Goal: Navigation & Orientation: Find specific page/section

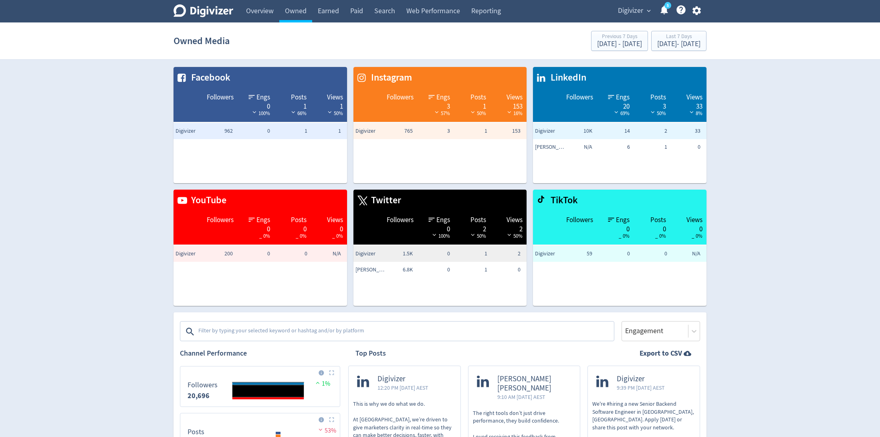
click at [633, 7] on span "Digivizer" at bounding box center [630, 10] width 25 height 13
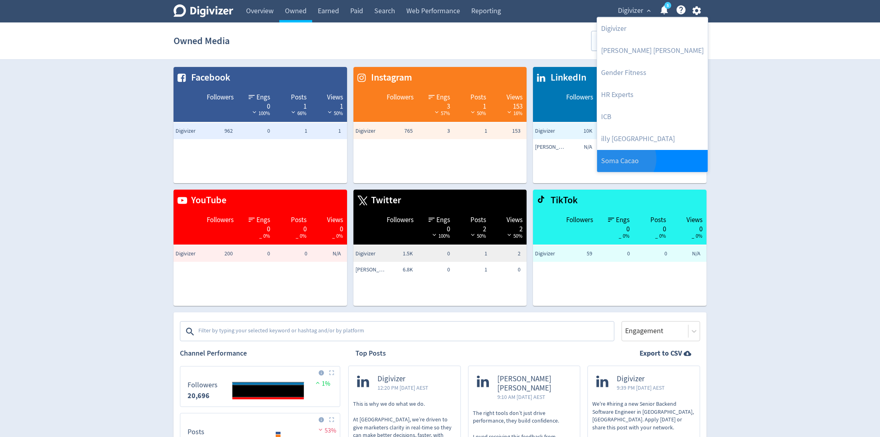
click at [625, 158] on link "Soma Cacao" at bounding box center [652, 161] width 111 height 22
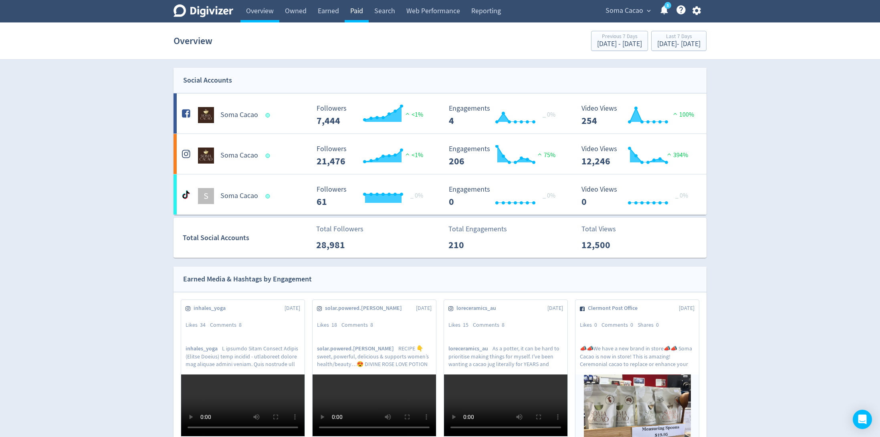
click at [356, 14] on link "Paid" at bounding box center [357, 11] width 24 height 22
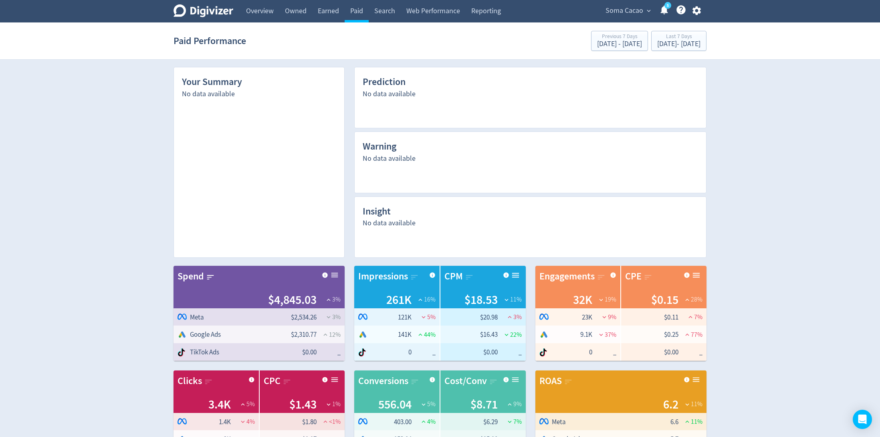
click at [627, 20] on div "Soma Cacao expand_more 5 Help Center - Searchable support on using Digivizer" at bounding box center [652, 11] width 110 height 22
click at [619, 14] on span "Soma Cacao" at bounding box center [625, 10] width 38 height 13
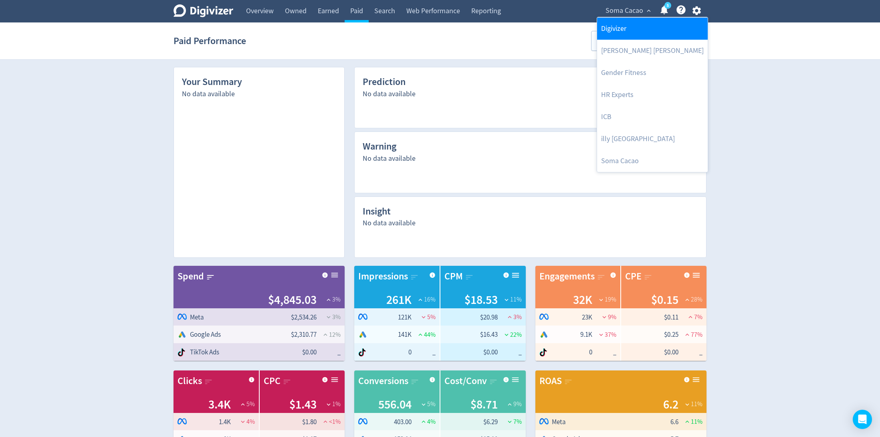
click at [613, 24] on link "Digivizer" at bounding box center [652, 29] width 111 height 22
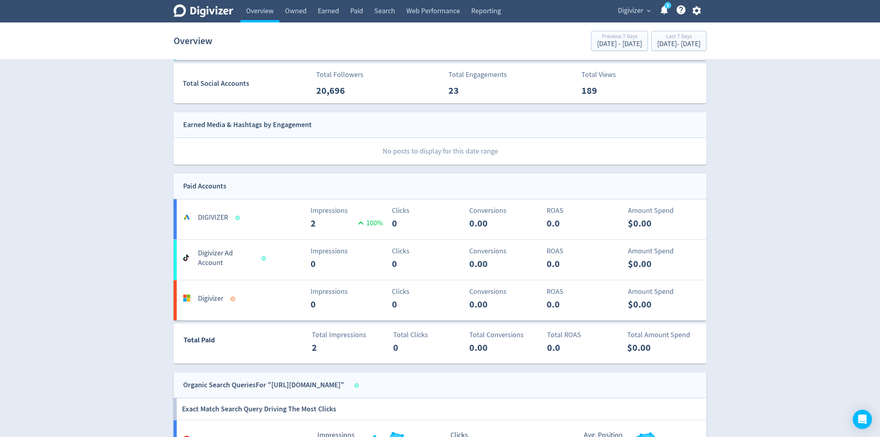
scroll to position [443, 0]
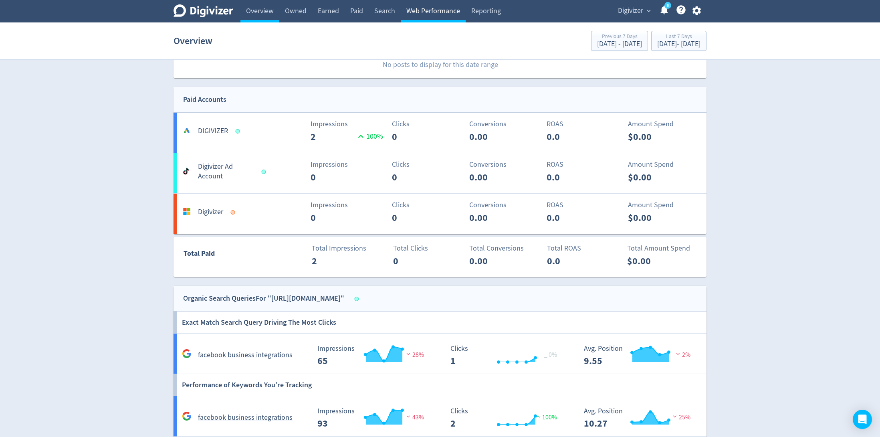
click at [435, 17] on link "Web Performance" at bounding box center [433, 11] width 65 height 22
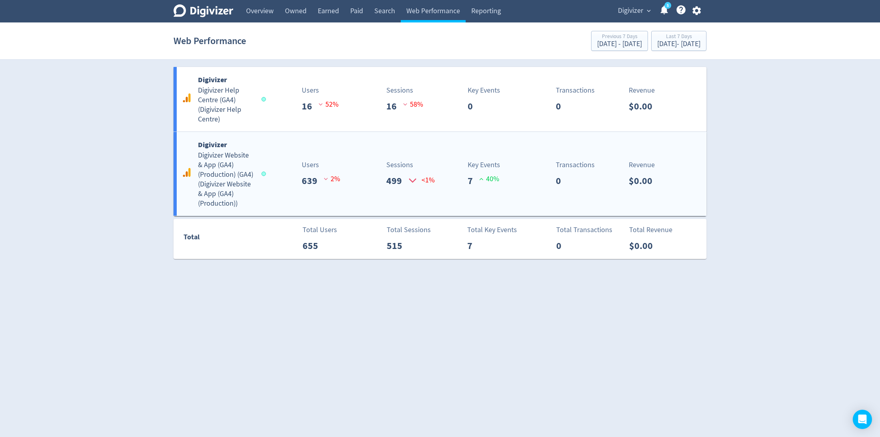
click at [411, 198] on div "Digivizer Digivizer Website & App (GA4) (Production) (GA4) ( Digivizer Website …" at bounding box center [440, 174] width 533 height 84
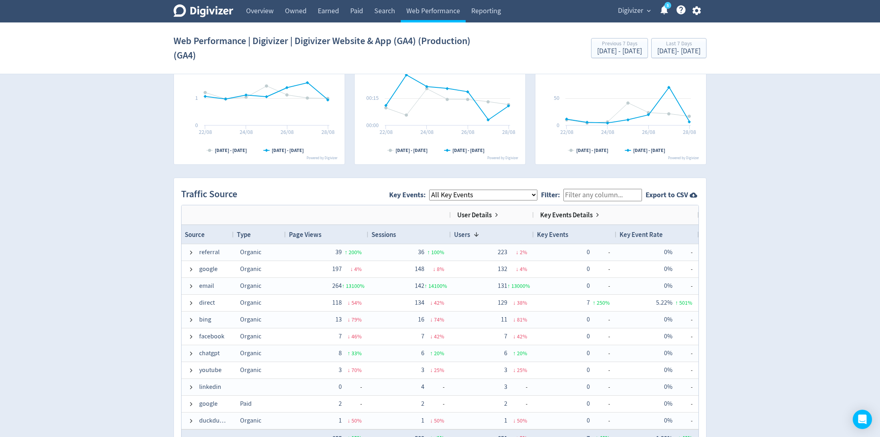
scroll to position [437, 0]
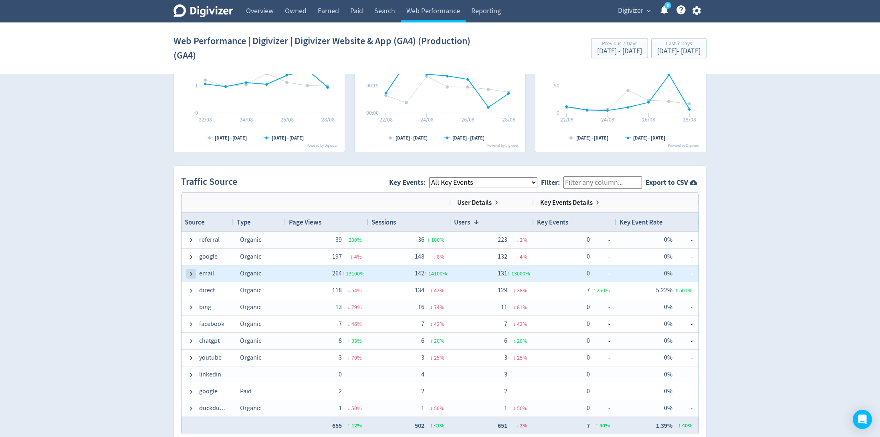
click at [193, 272] on span at bounding box center [191, 274] width 6 height 6
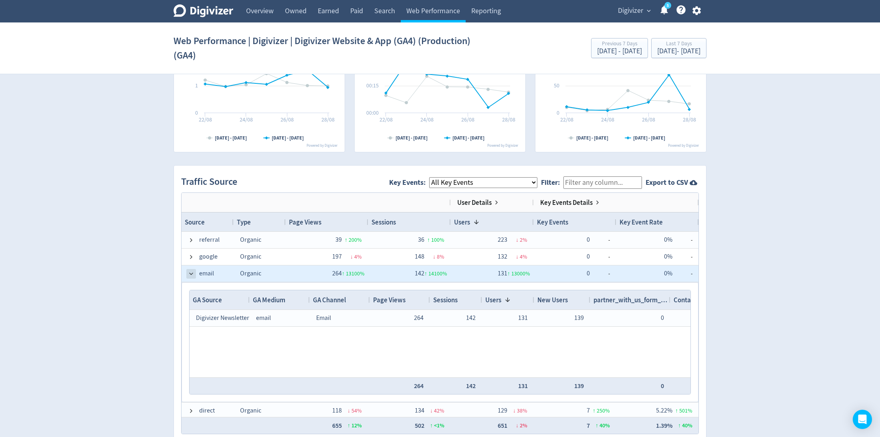
click at [193, 272] on span at bounding box center [191, 274] width 6 height 6
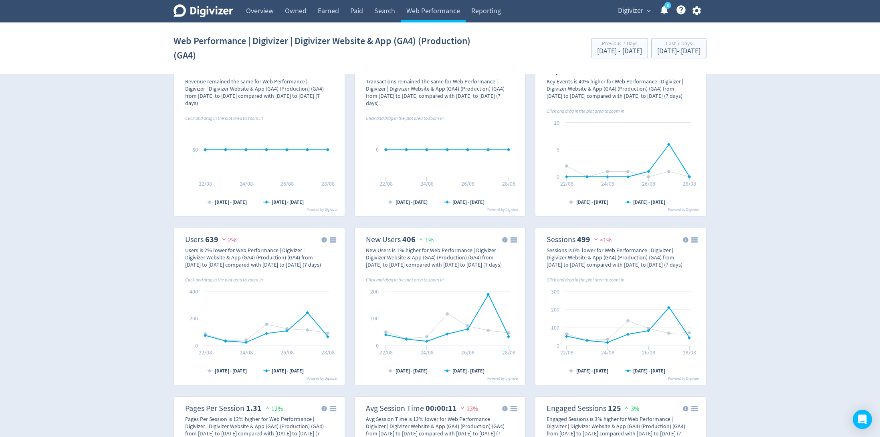
scroll to position [0, 0]
